Goal: Information Seeking & Learning: Learn about a topic

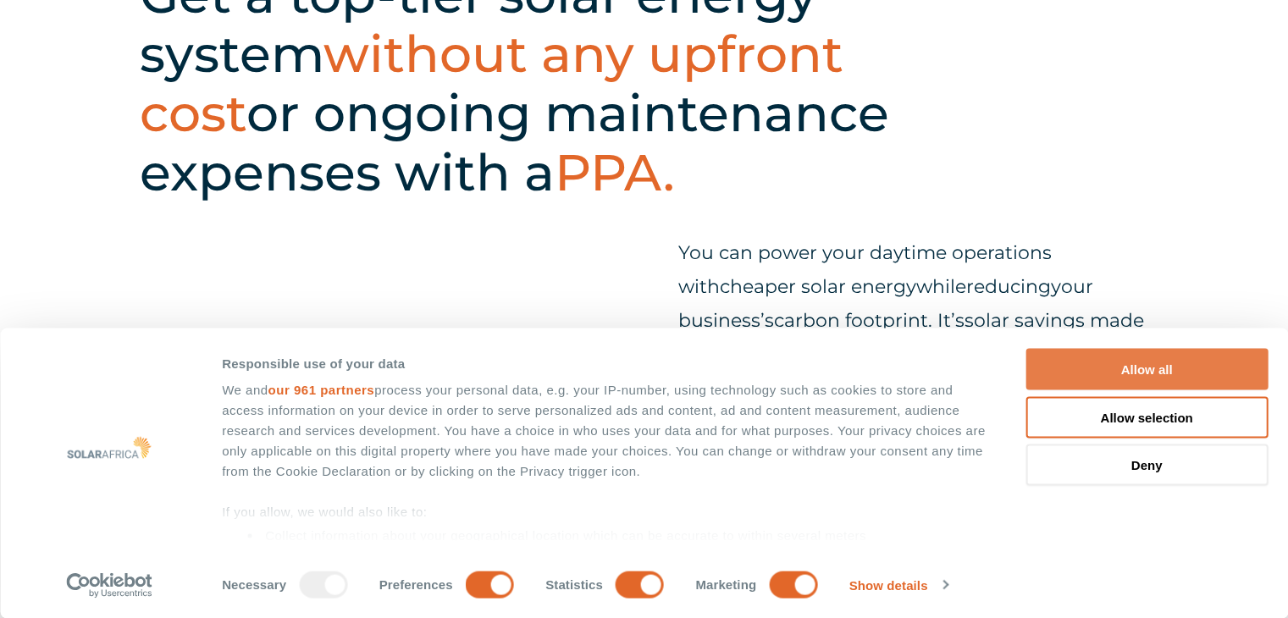
scroll to position [593, 0]
click at [1121, 364] on button "Allow all" at bounding box center [1146, 369] width 242 height 41
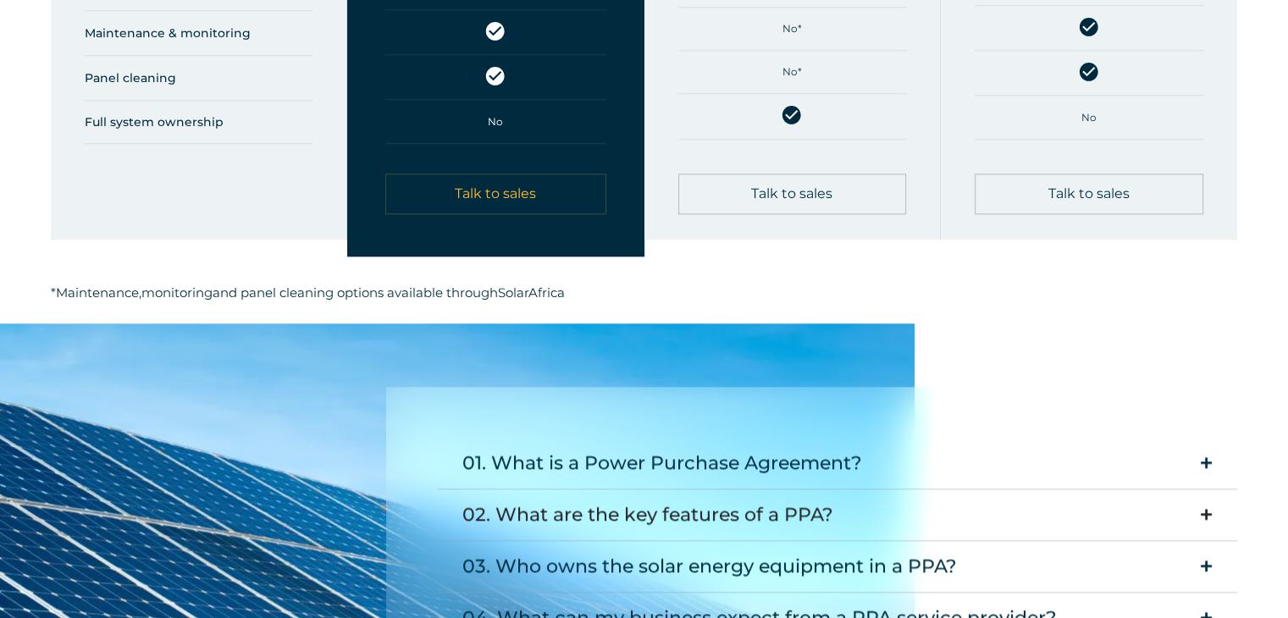
scroll to position [2032, 0]
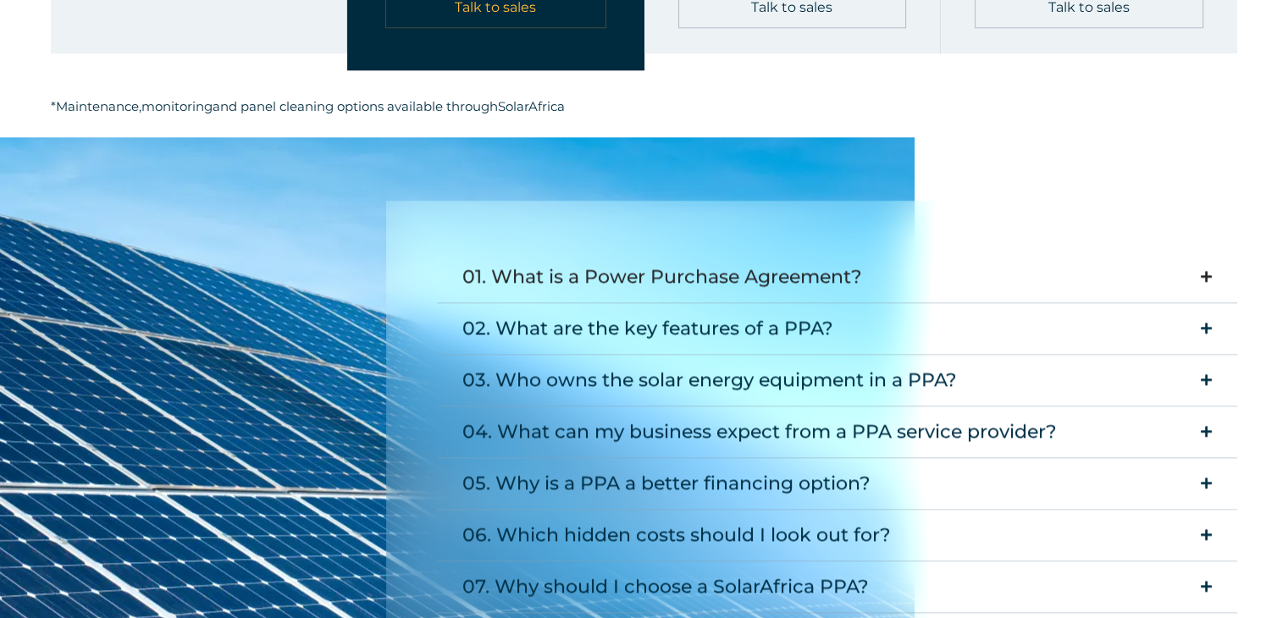
click at [1204, 275] on icon "Accordion. Open links with Enter or Space, close with Escape, and navigate with…" at bounding box center [1205, 276] width 11 height 13
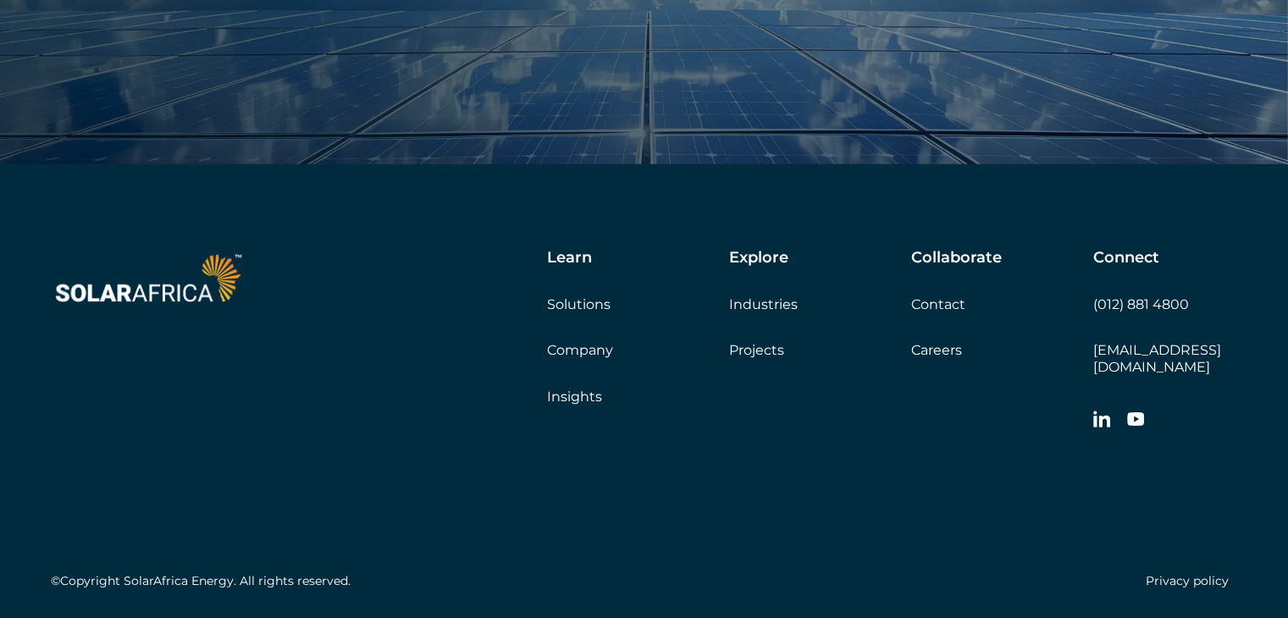
scroll to position [5699, 0]
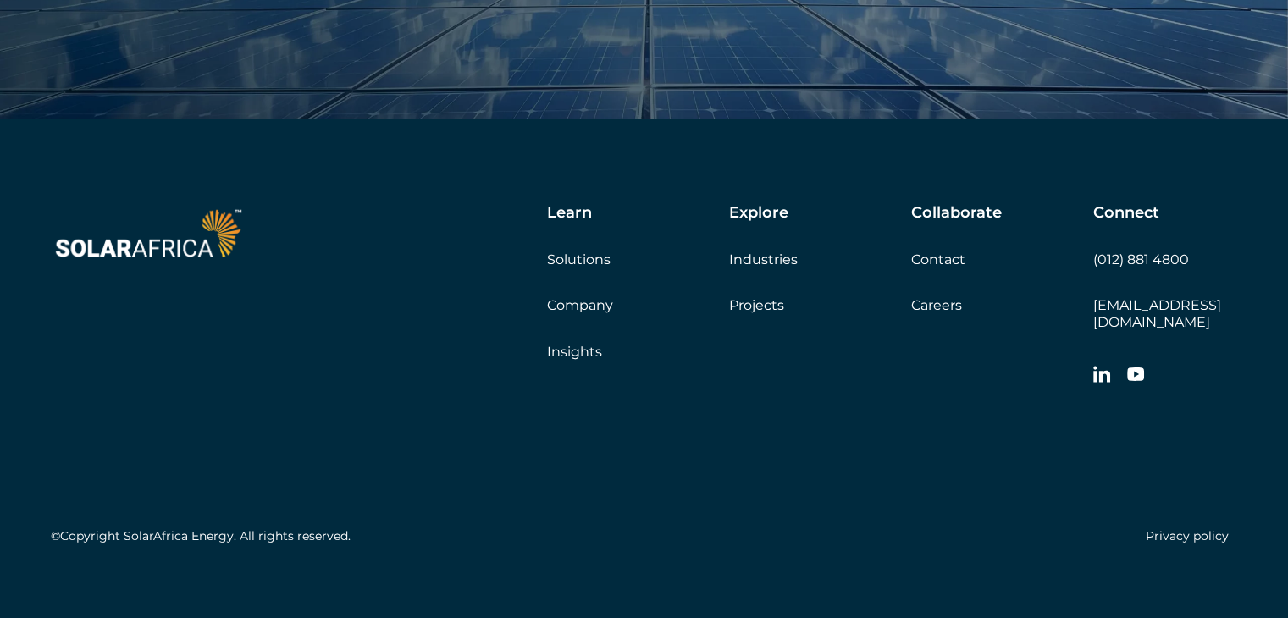
click at [946, 301] on link "Careers" at bounding box center [936, 305] width 51 height 16
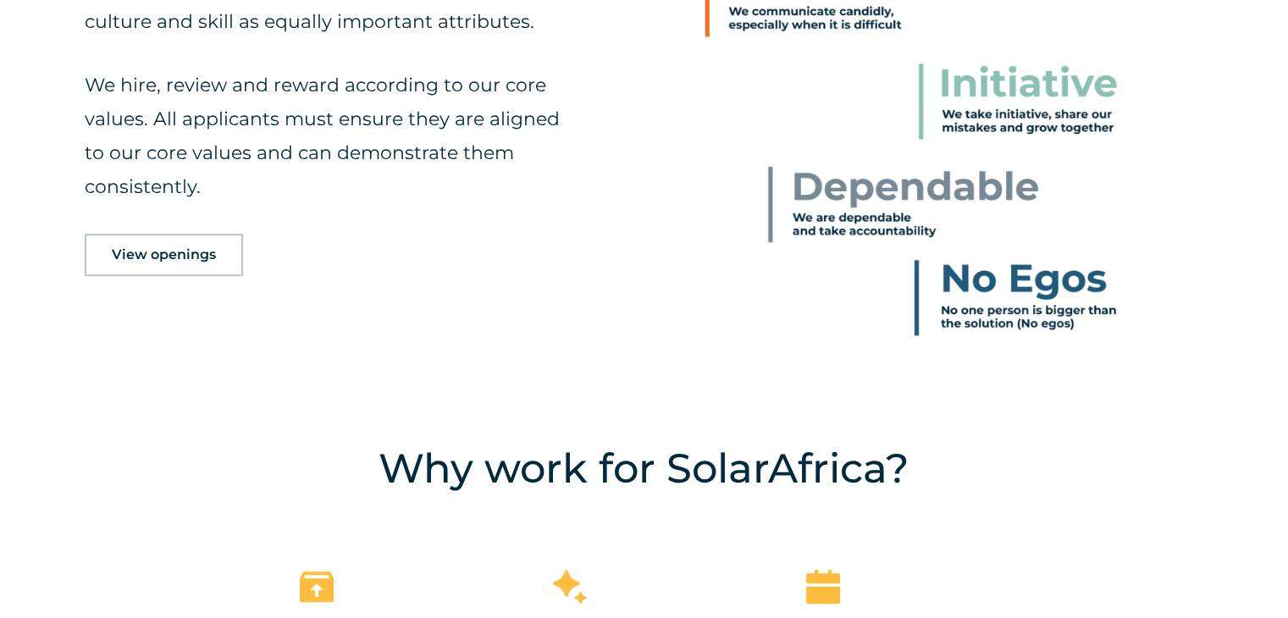
scroll to position [931, 0]
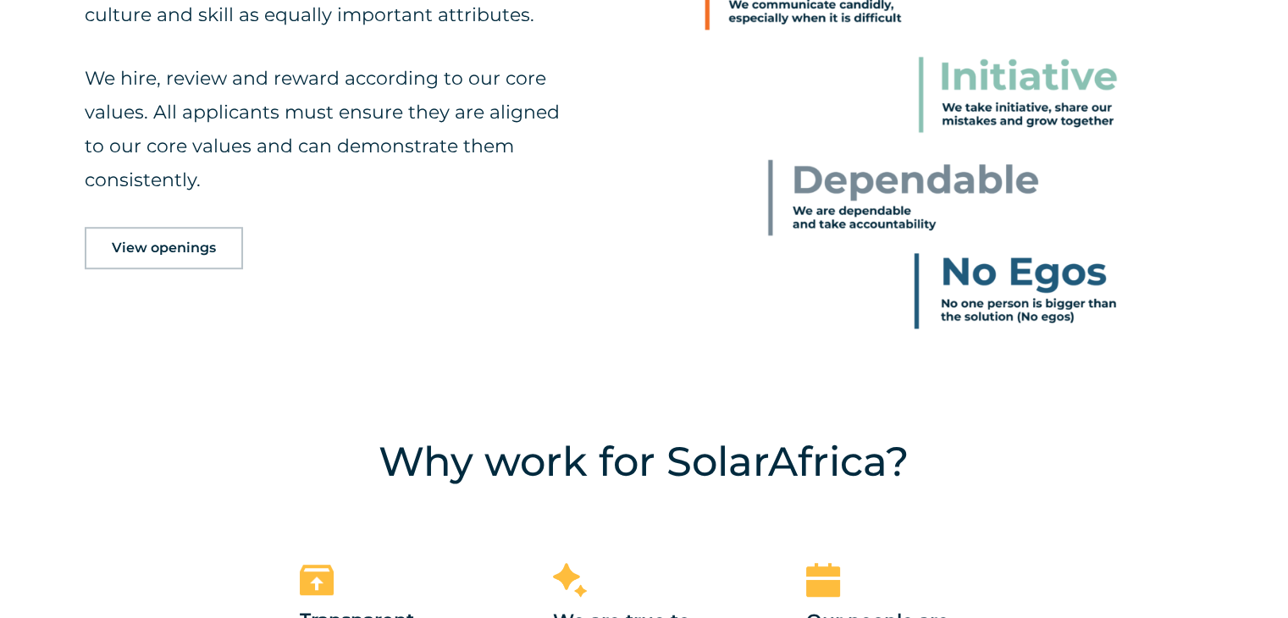
click at [212, 246] on span "View openings" at bounding box center [164, 248] width 104 height 14
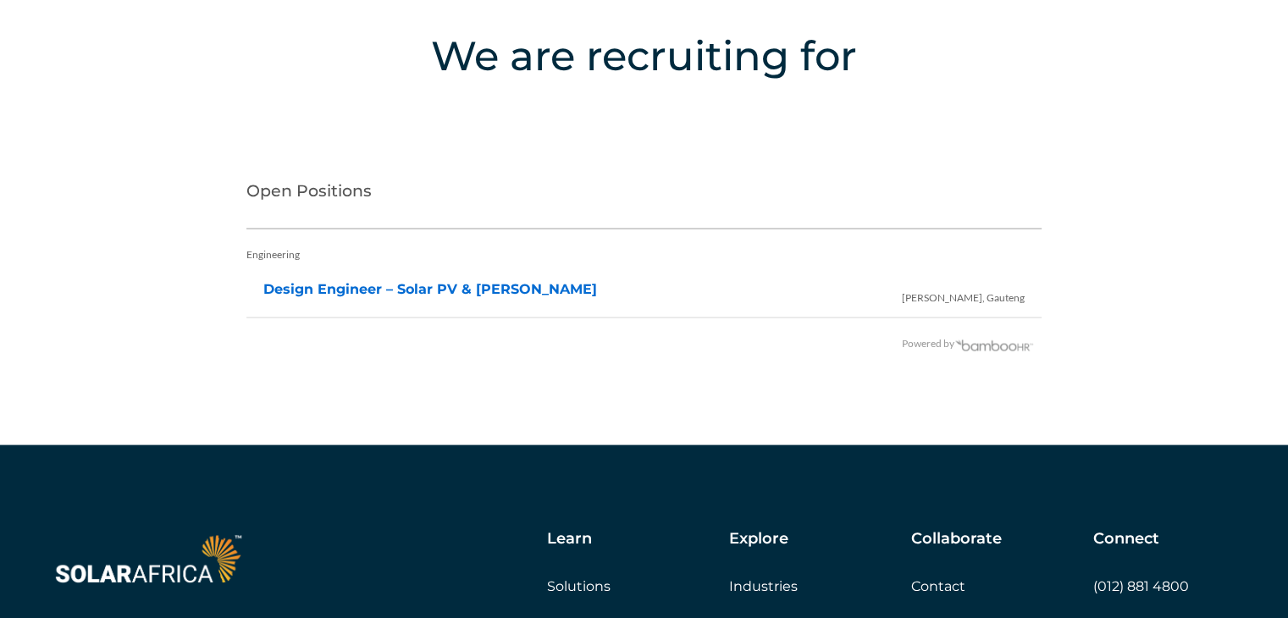
scroll to position [3373, 0]
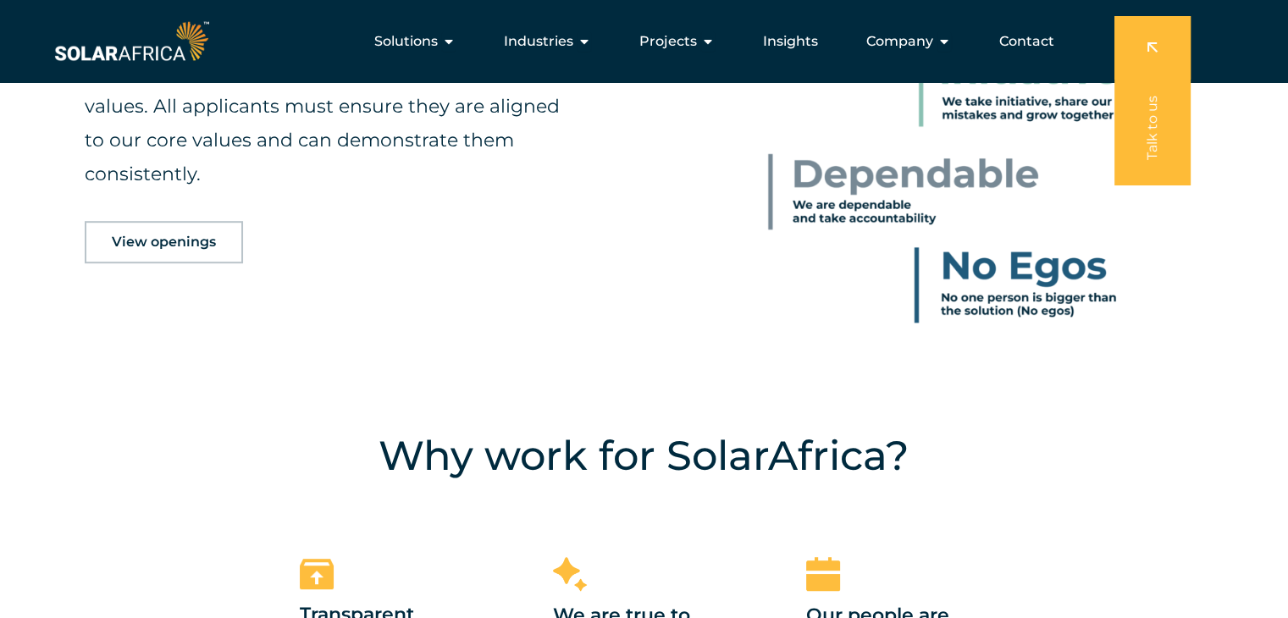
scroll to position [931, 0]
